Goal: Transaction & Acquisition: Download file/media

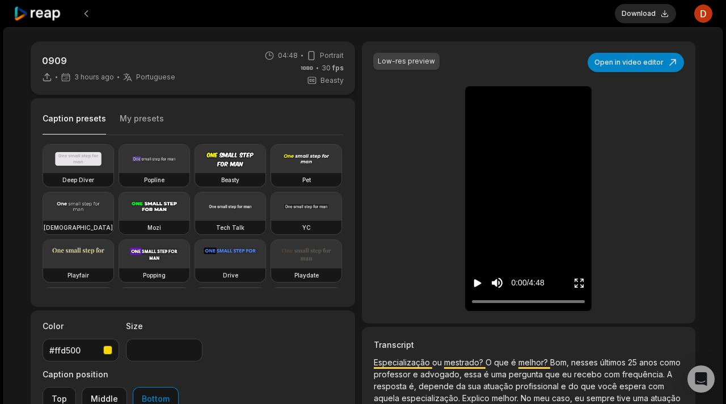
click at [472, 277] on button "Play video" at bounding box center [477, 282] width 11 height 21
click at [477, 283] on icon "Pause video" at bounding box center [477, 282] width 11 height 11
click at [125, 110] on div "Caption presets My presets" at bounding box center [193, 121] width 301 height 27
click at [482, 280] on icon "Play video" at bounding box center [477, 282] width 11 height 11
click at [482, 280] on icon "Pause video" at bounding box center [477, 282] width 11 height 11
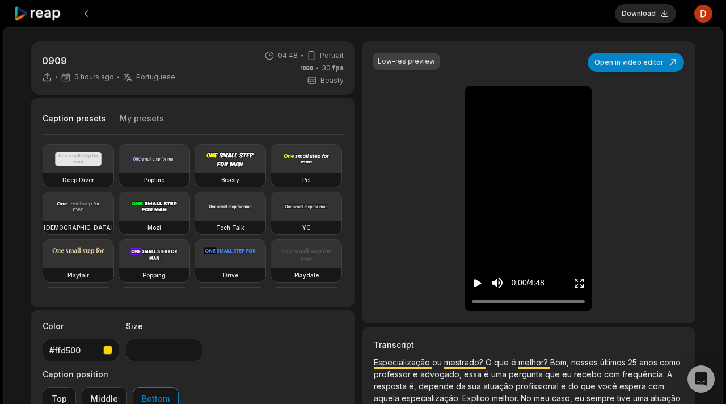
click at [482, 280] on icon "Play video" at bounding box center [477, 282] width 11 height 11
click at [481, 280] on icon "Pause video" at bounding box center [477, 282] width 11 height 11
click at [650, 16] on button "Download" at bounding box center [645, 13] width 61 height 19
